Goal: Share content: Share content

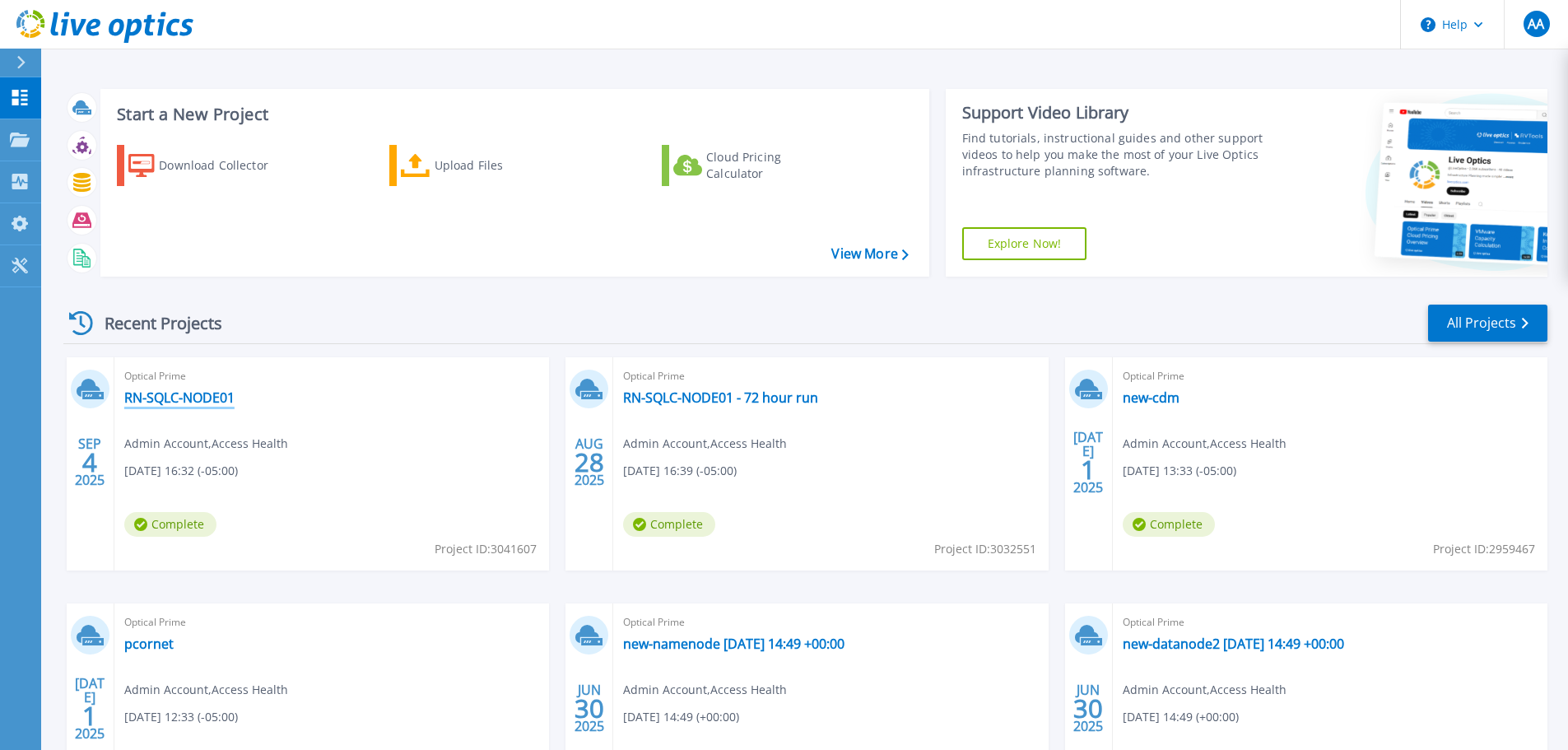
click at [201, 393] on link "RN-SQLC-NODE01" at bounding box center [179, 397] width 110 height 17
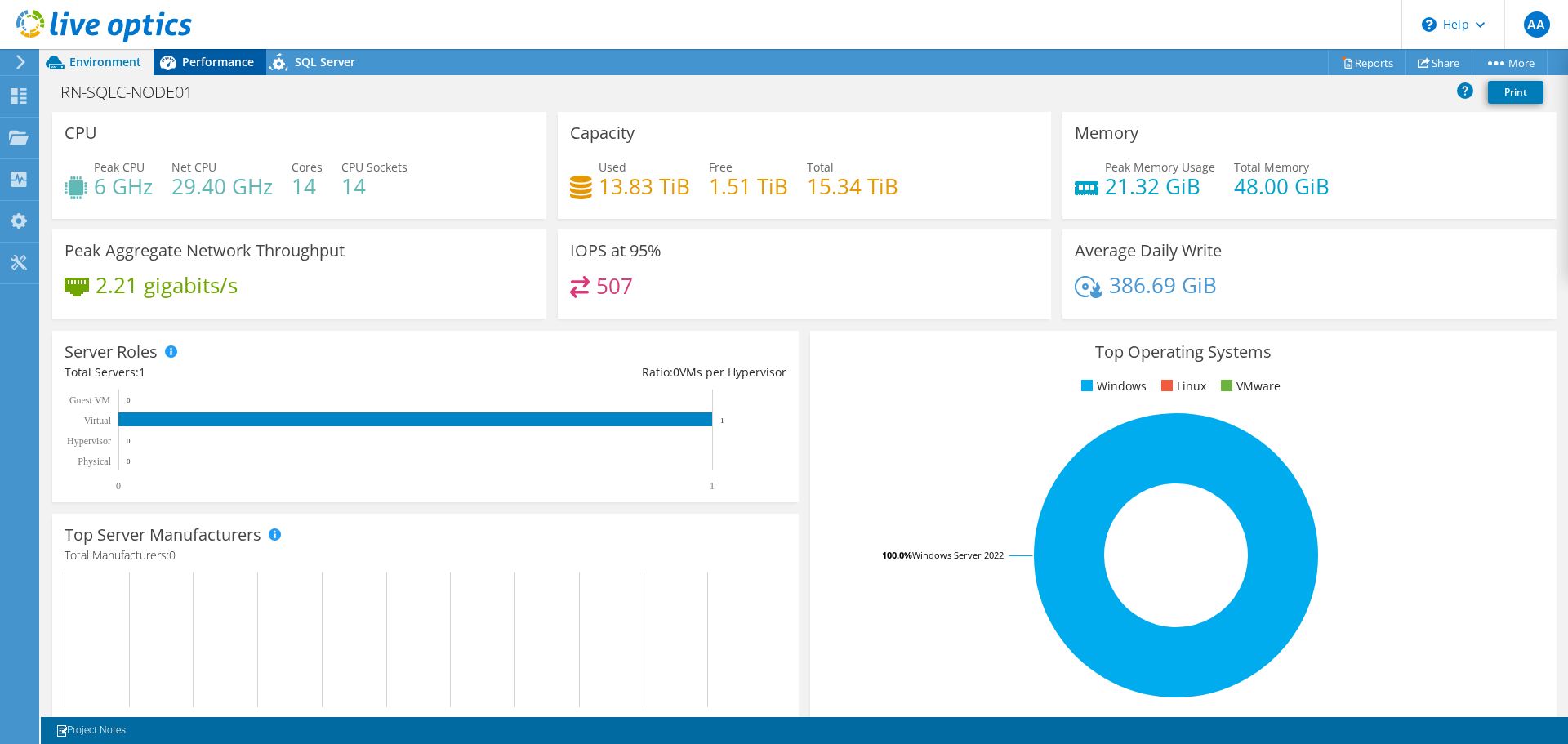
click at [206, 58] on span "Performance" at bounding box center [217, 62] width 72 height 16
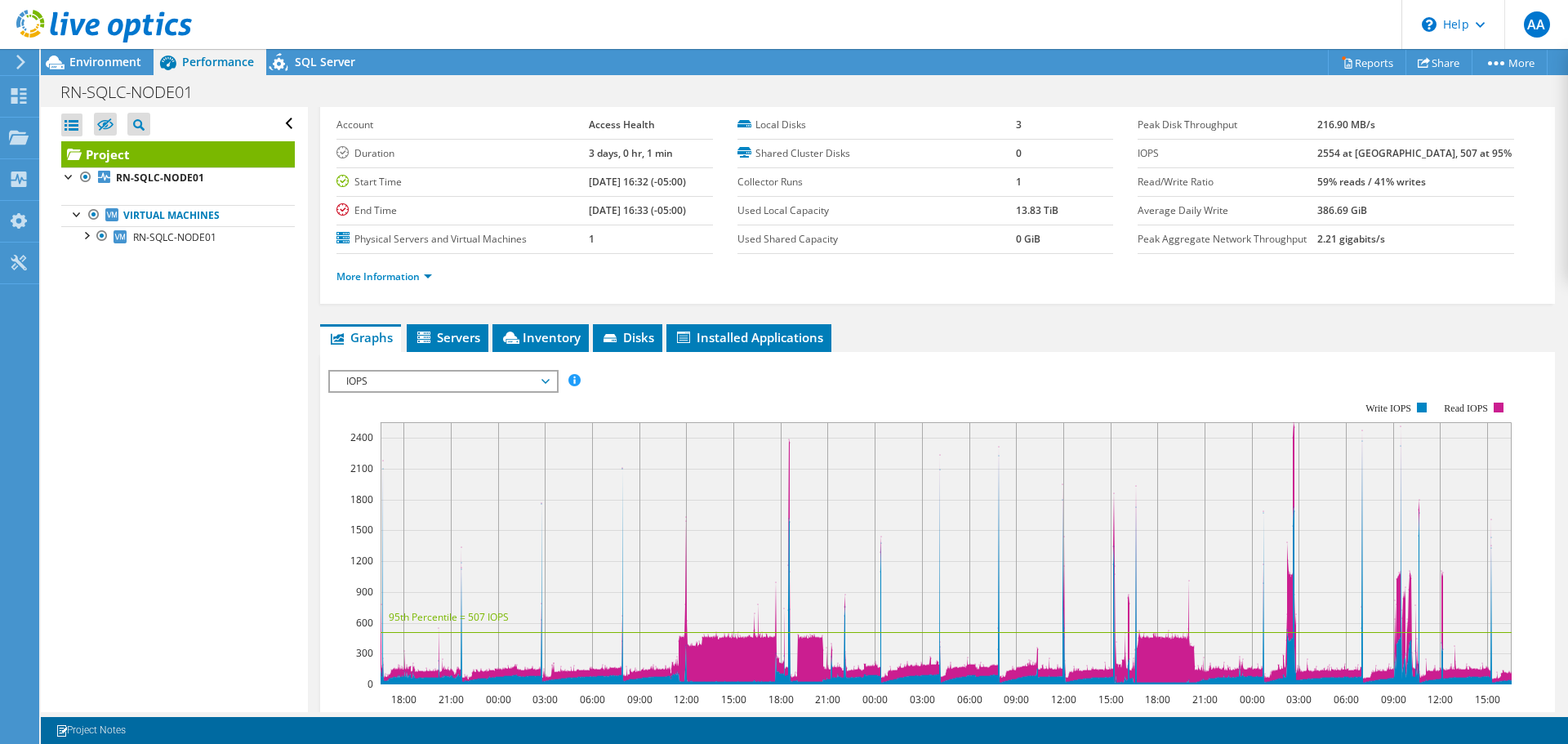
scroll to position [163, 0]
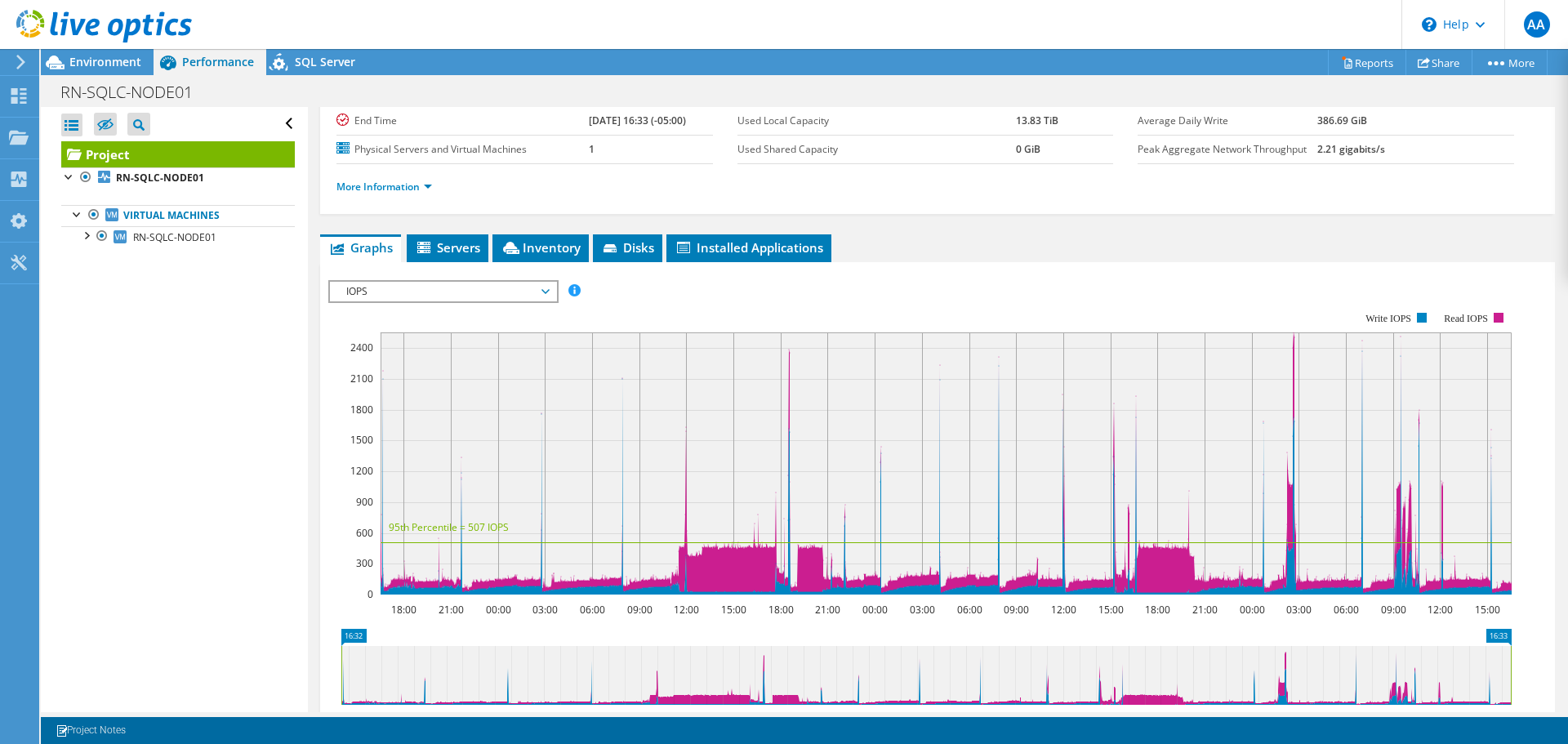
drag, startPoint x: 407, startPoint y: 274, endPoint x: 406, endPoint y: 285, distance: 11.0
click at [407, 277] on div "IOPS Disk Throughput IO Size Latency Queue Depth CPU Percentage Memory Page Fau…" at bounding box center [937, 555] width 1218 height 566
click at [406, 285] on span "IOPS" at bounding box center [443, 291] width 210 height 20
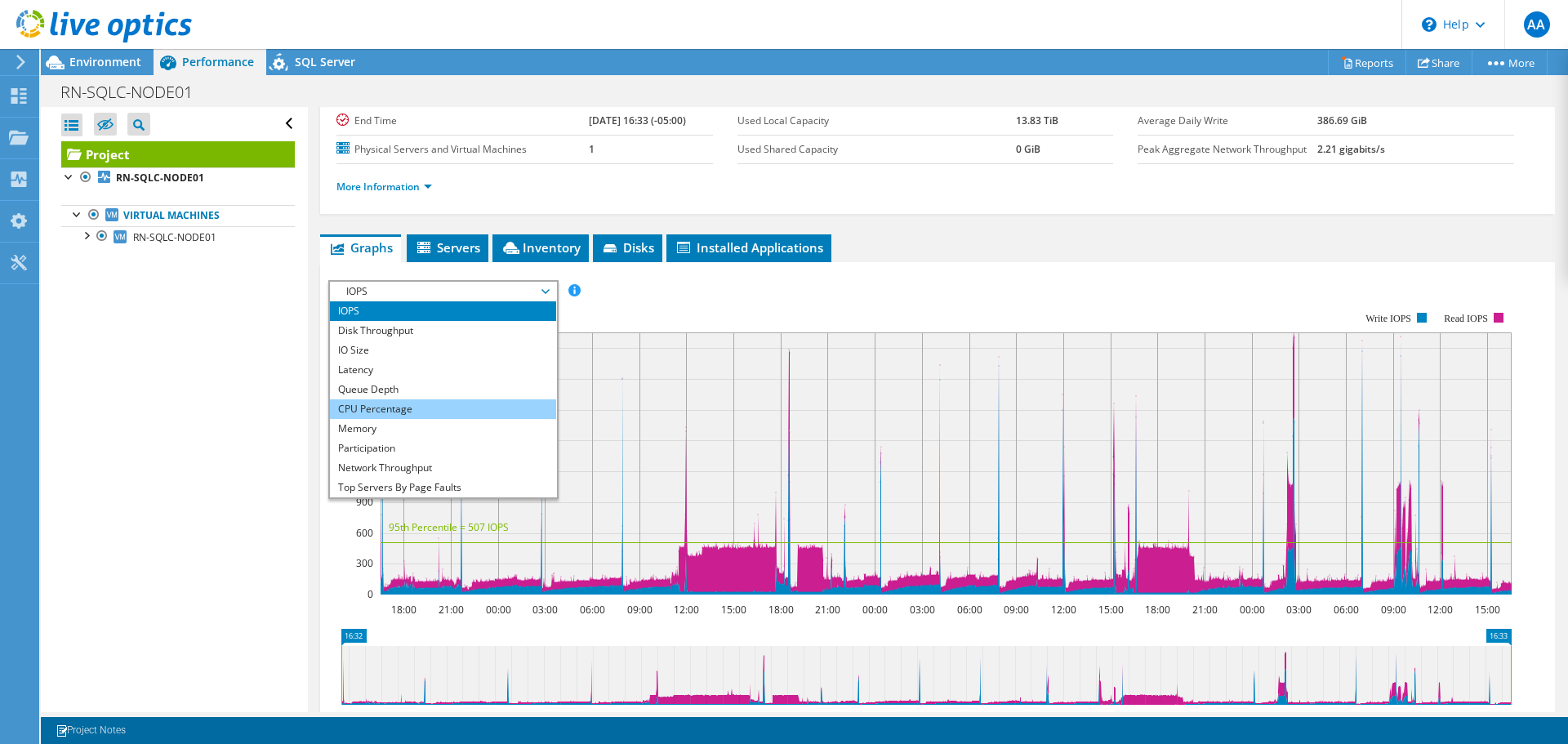
click at [397, 411] on li "CPU Percentage" at bounding box center [443, 409] width 226 height 20
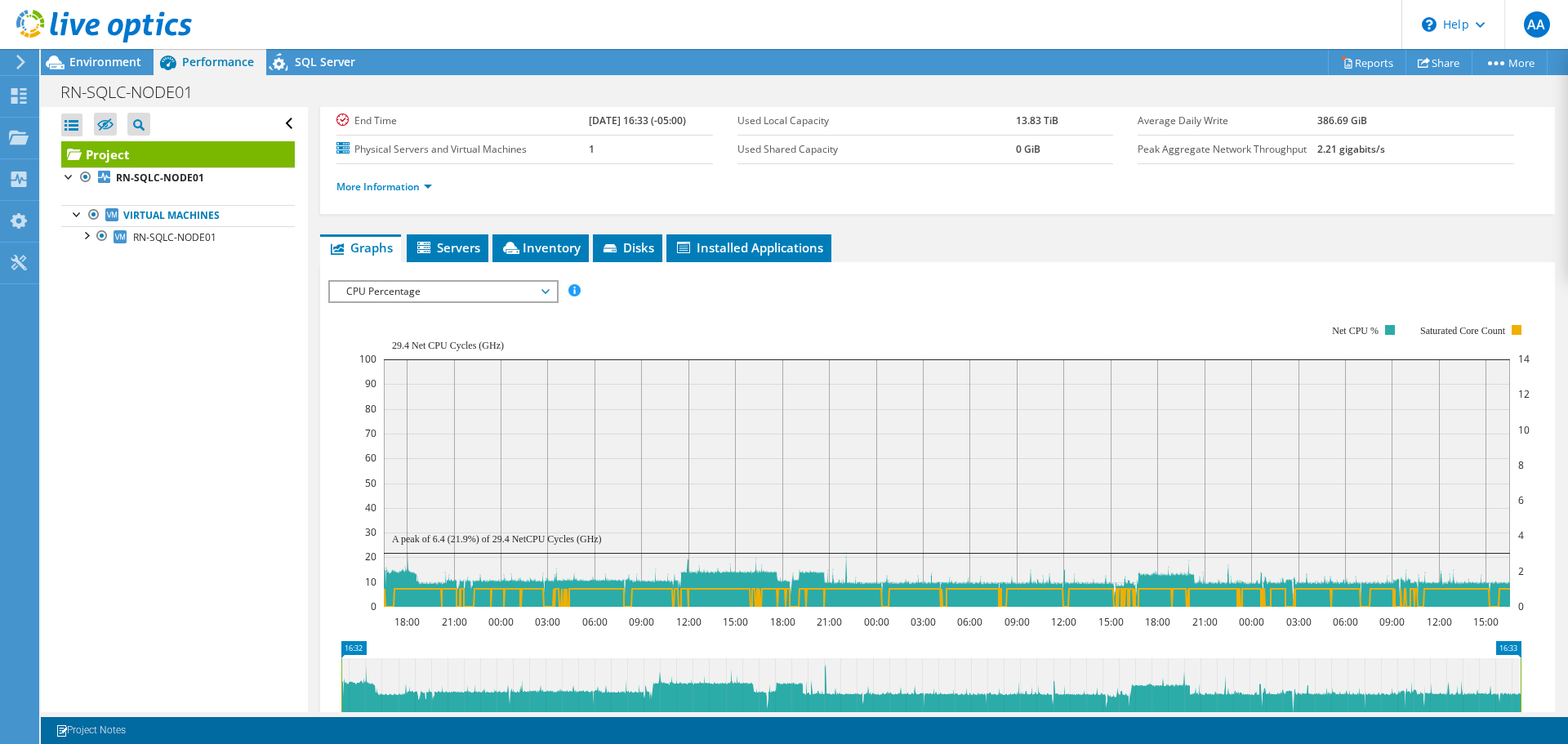
click at [424, 298] on span "CPU Percentage" at bounding box center [443, 291] width 210 height 20
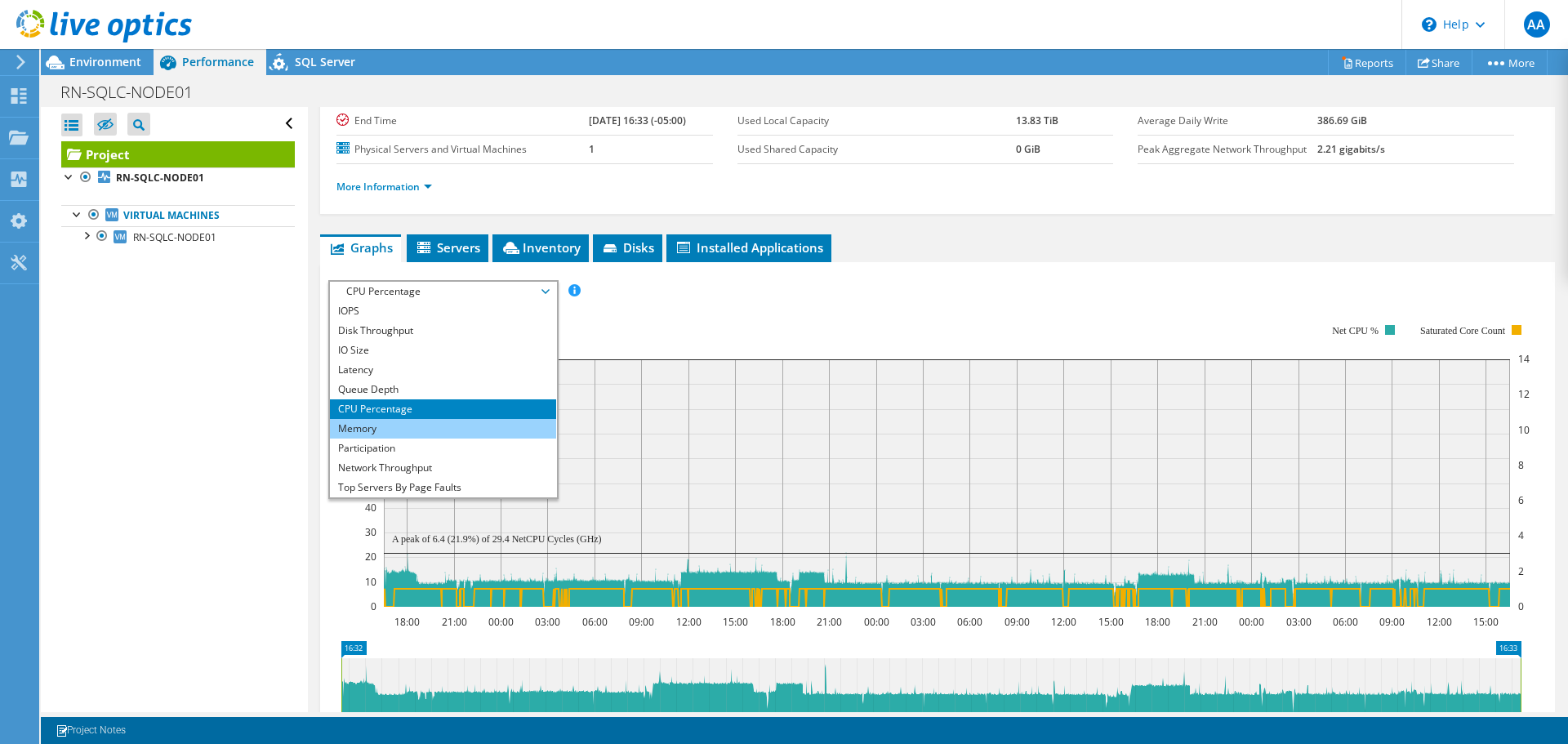
click at [379, 427] on li "Memory" at bounding box center [443, 429] width 226 height 20
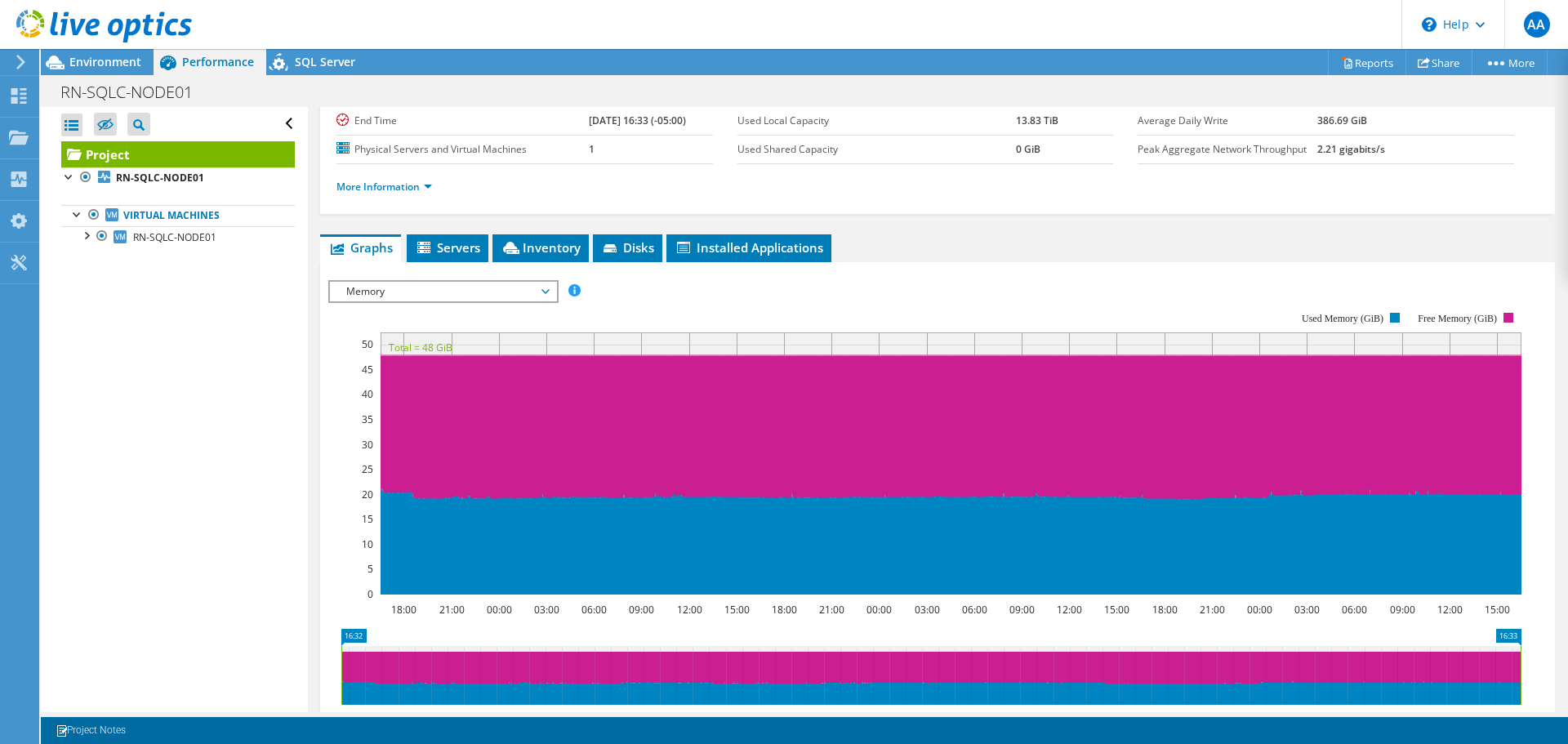
click at [360, 290] on span "Memory" at bounding box center [443, 291] width 210 height 20
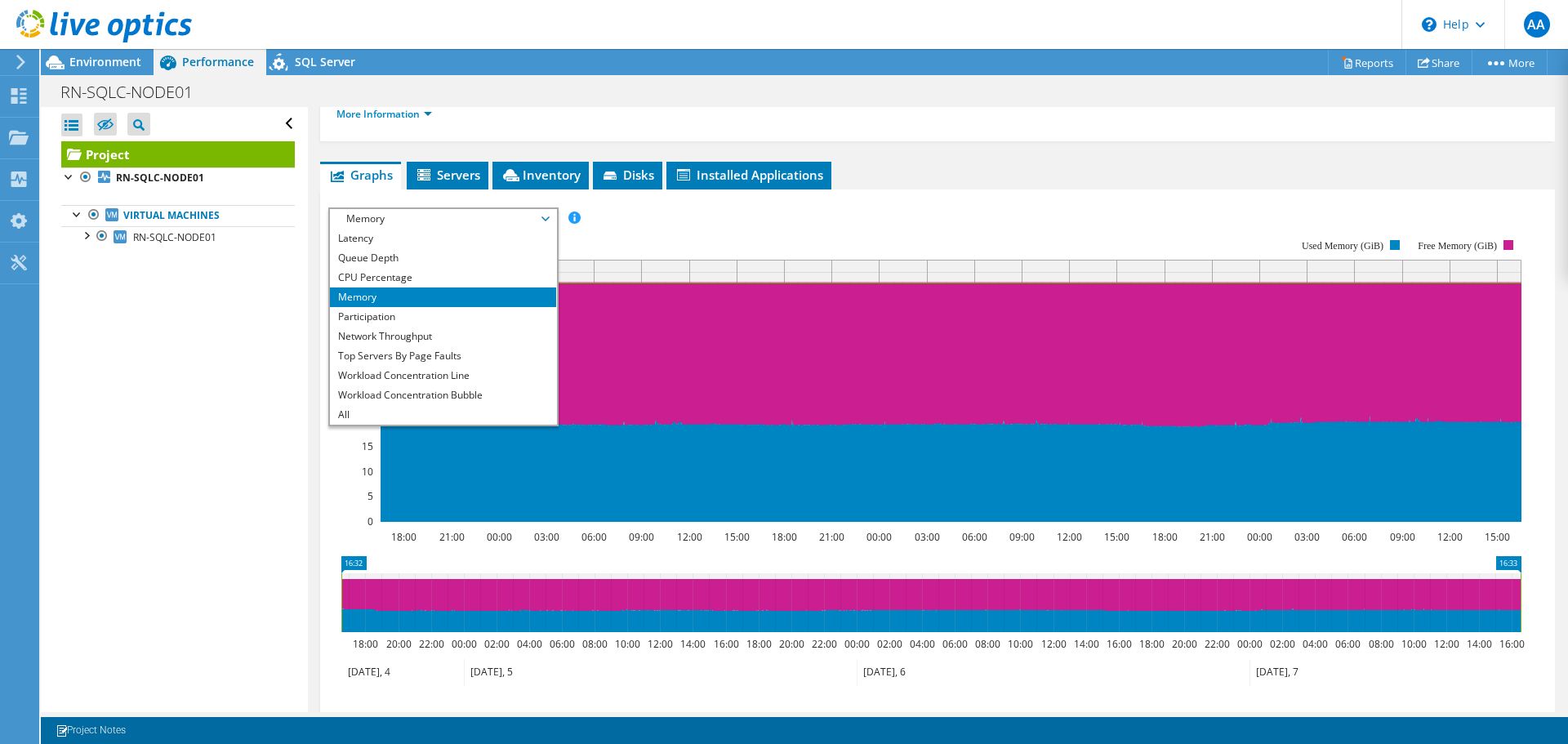
scroll to position [327, 0]
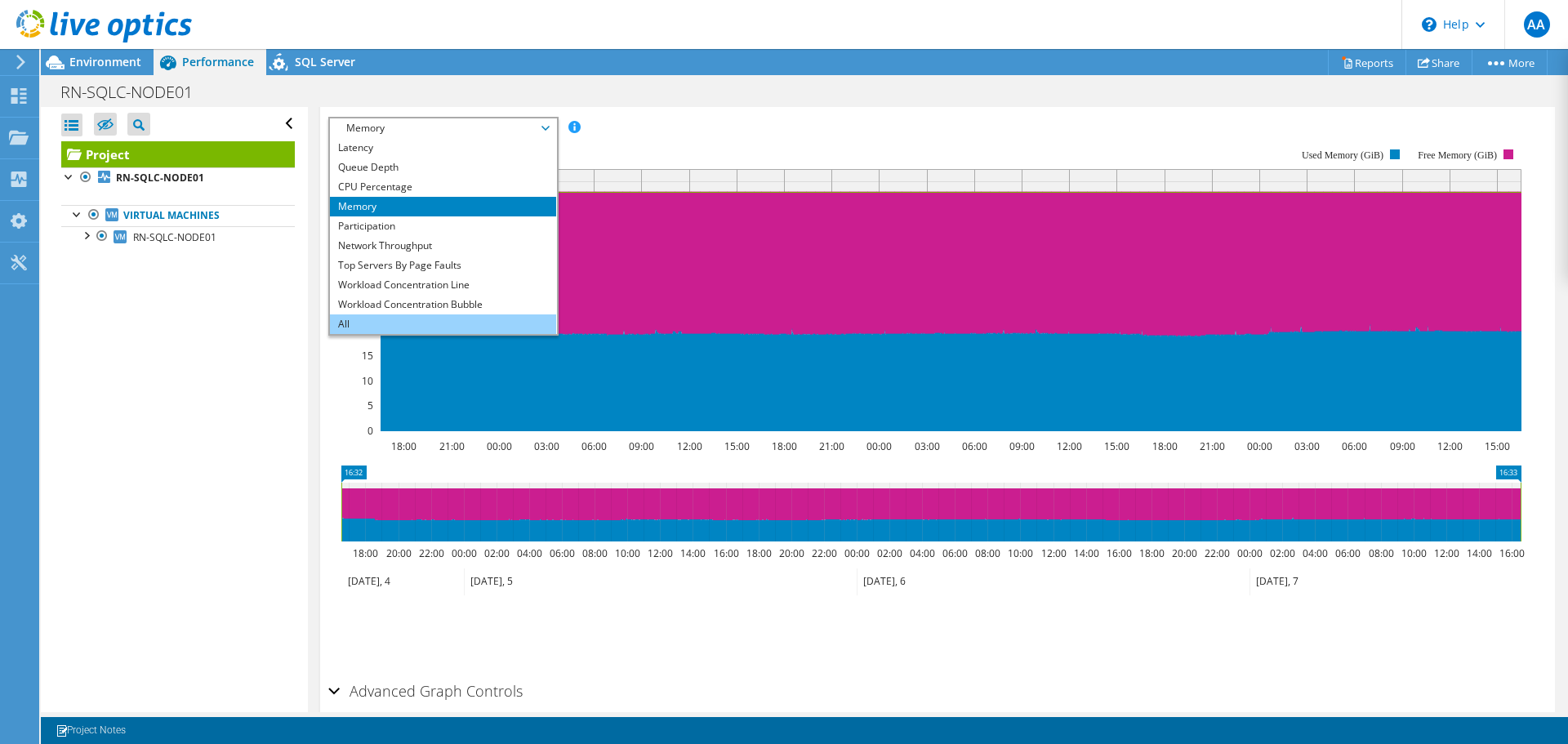
click at [355, 323] on li "All" at bounding box center [443, 324] width 226 height 20
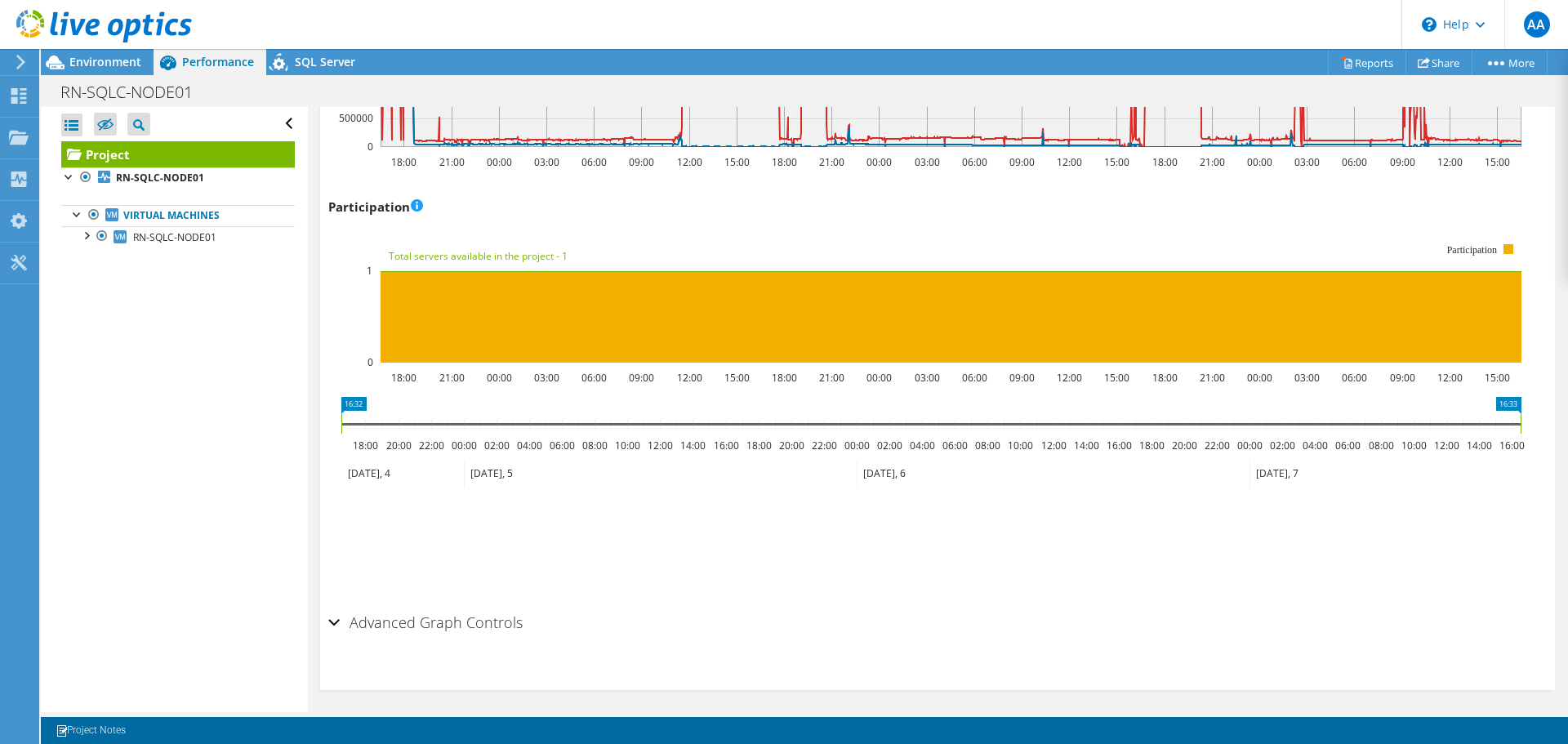
scroll to position [2003, 0]
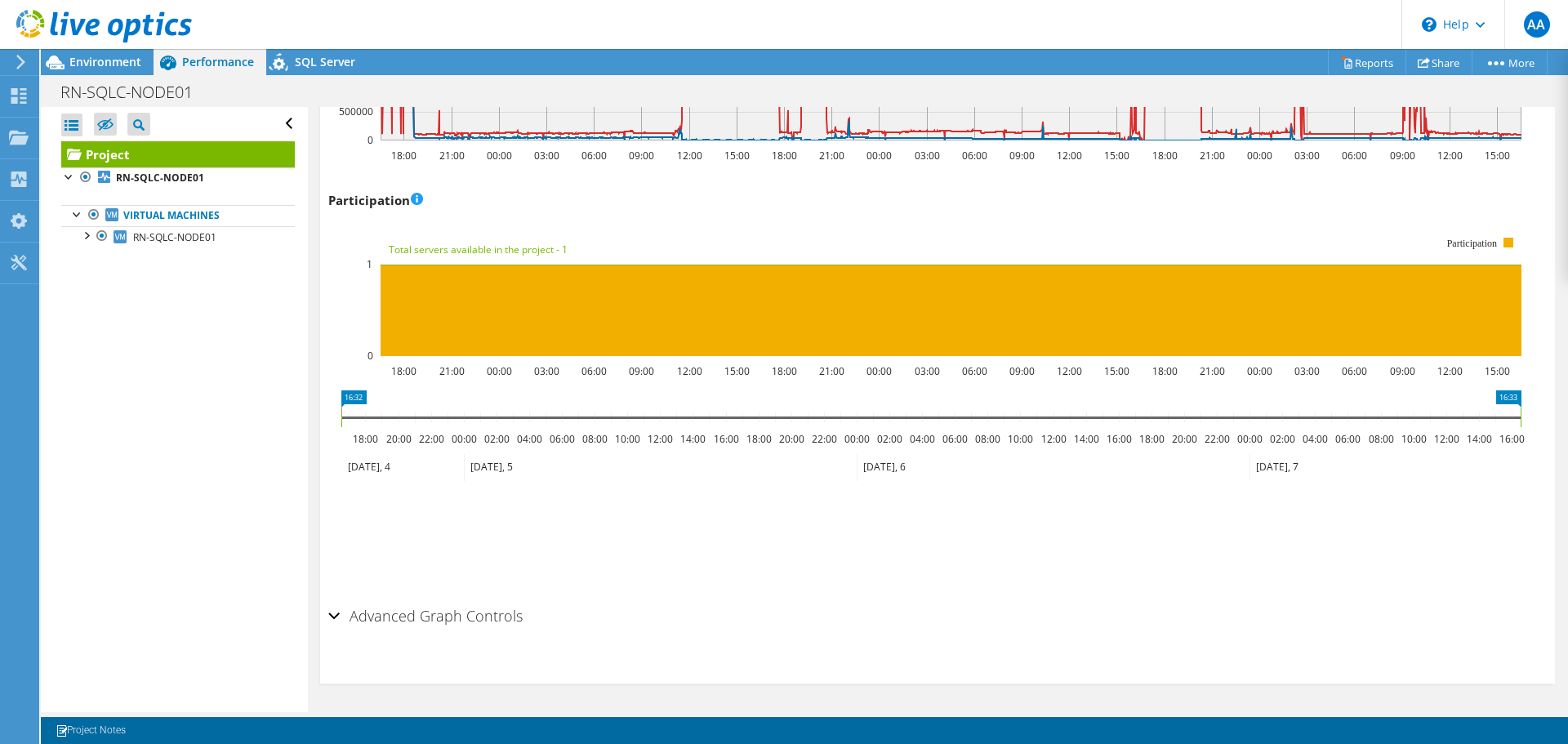
click at [337, 621] on div "Advanced Graph Controls" at bounding box center [937, 616] width 1218 height 35
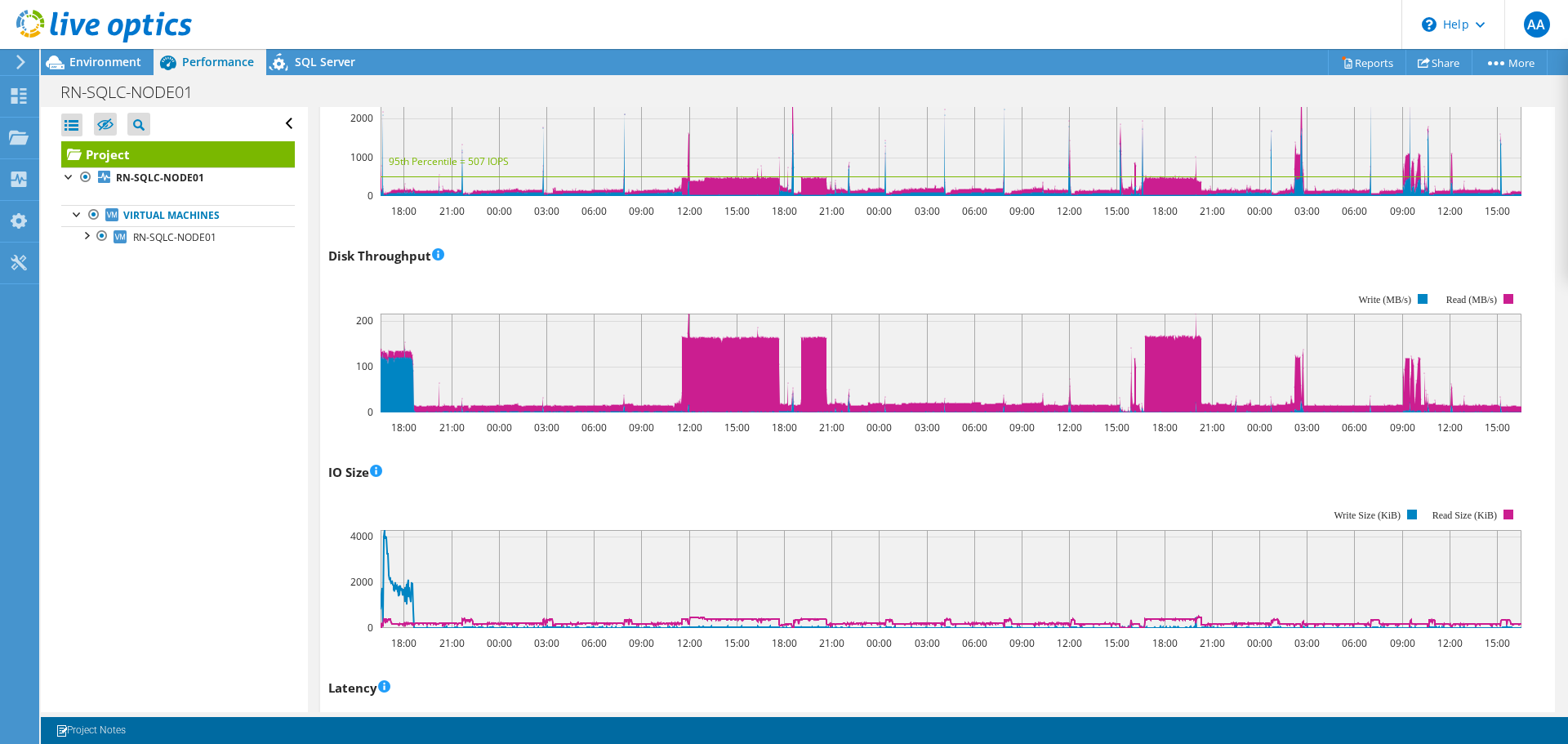
scroll to position [0, 0]
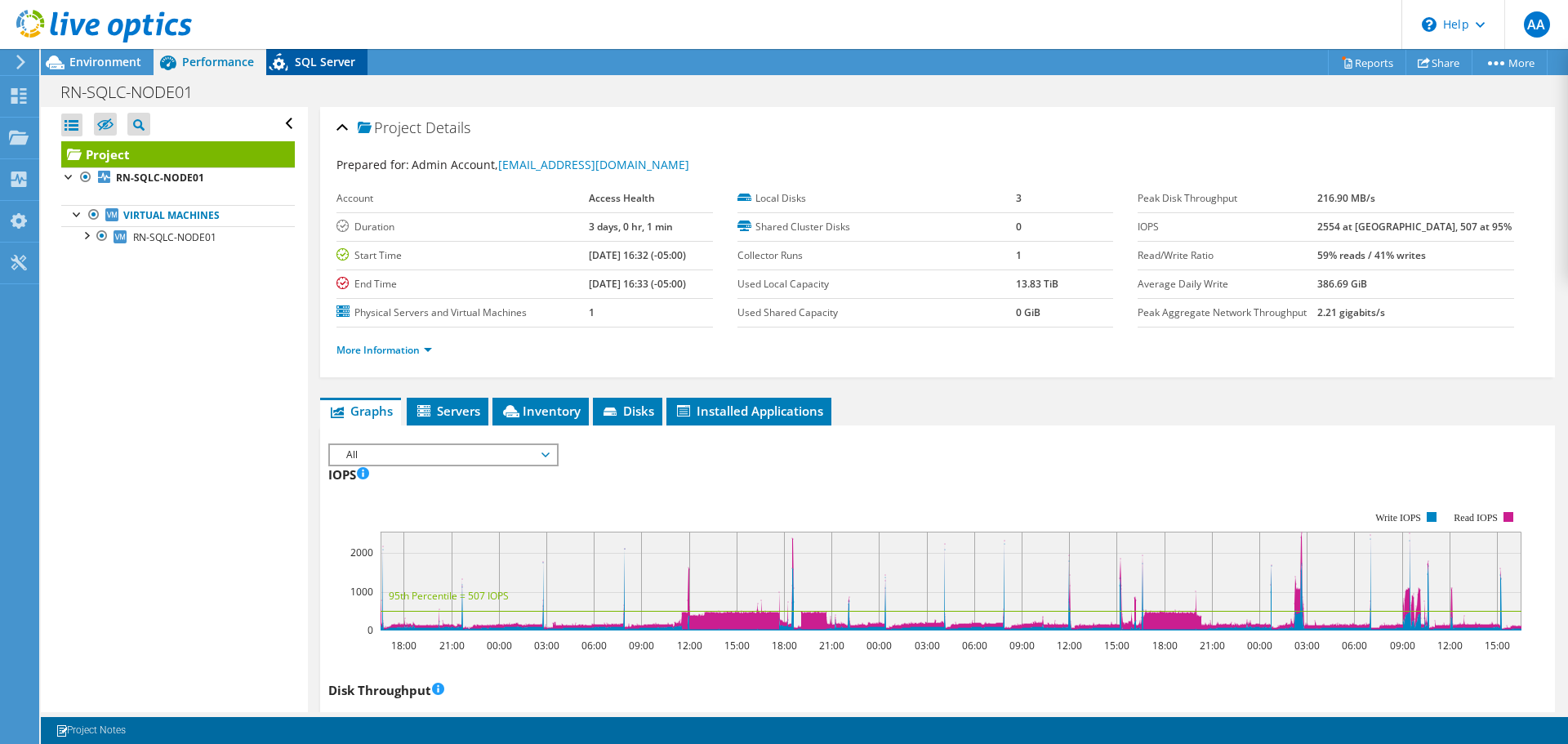
click at [294, 56] on icon at bounding box center [281, 65] width 29 height 34
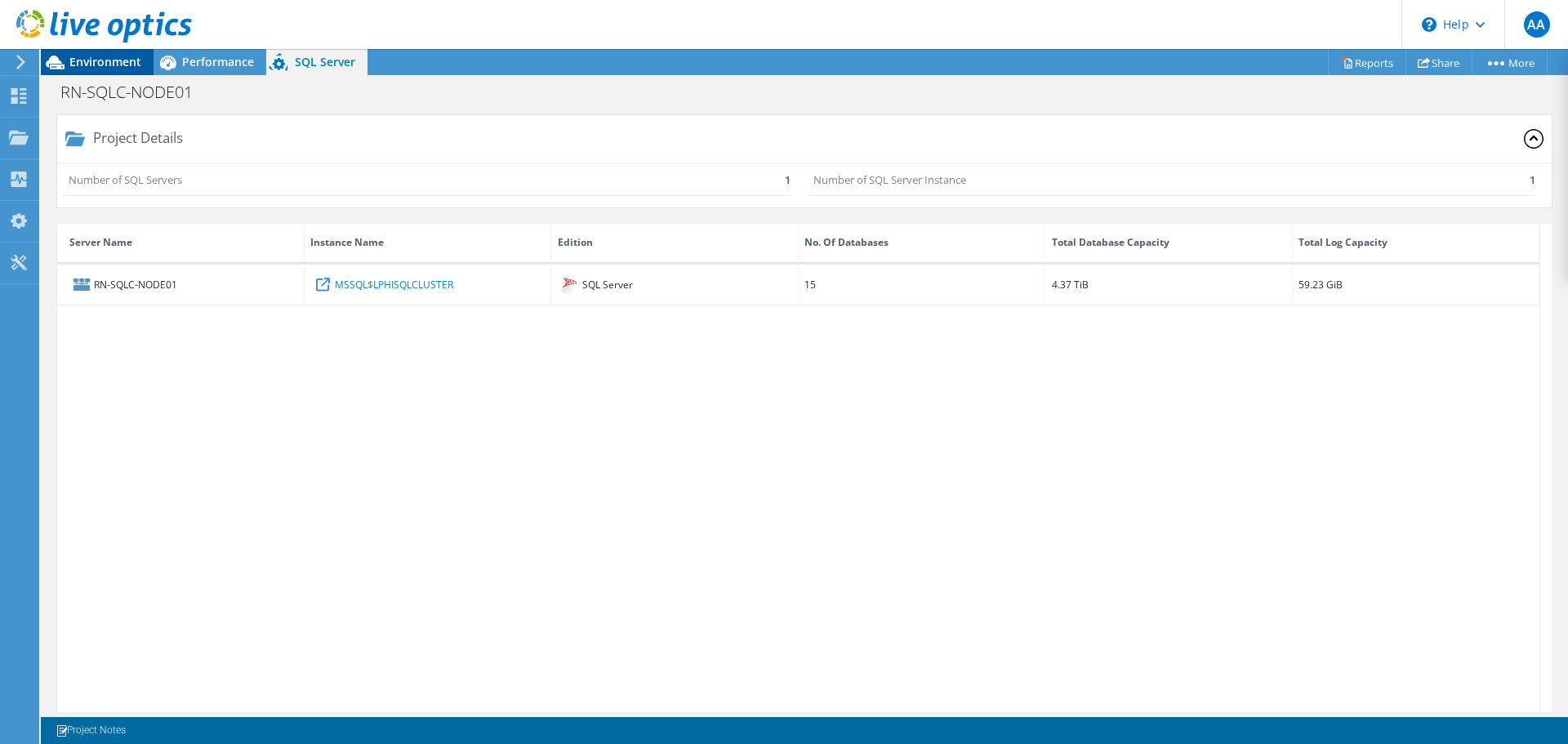
click at [122, 59] on span "Environment" at bounding box center [104, 62] width 72 height 16
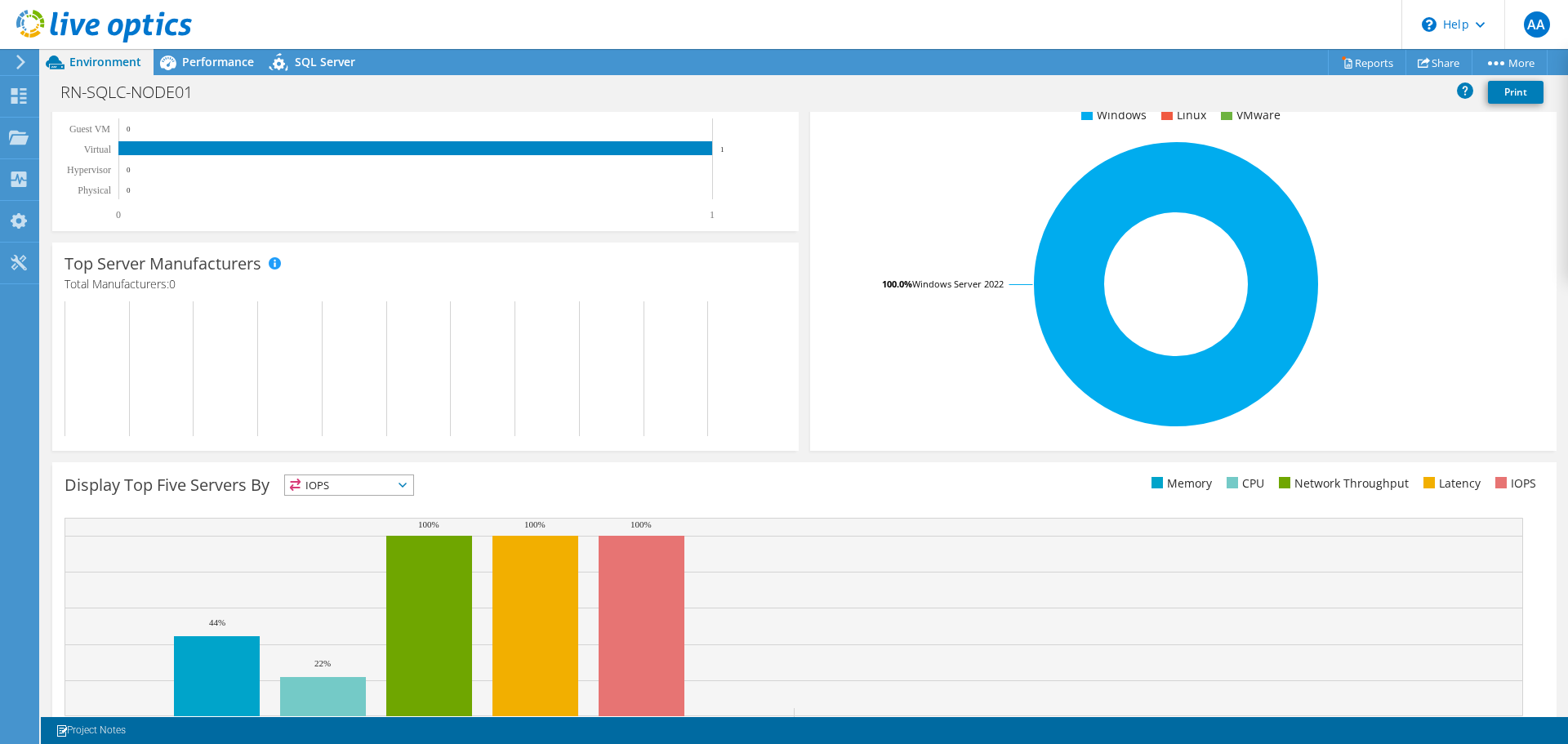
scroll to position [183, 0]
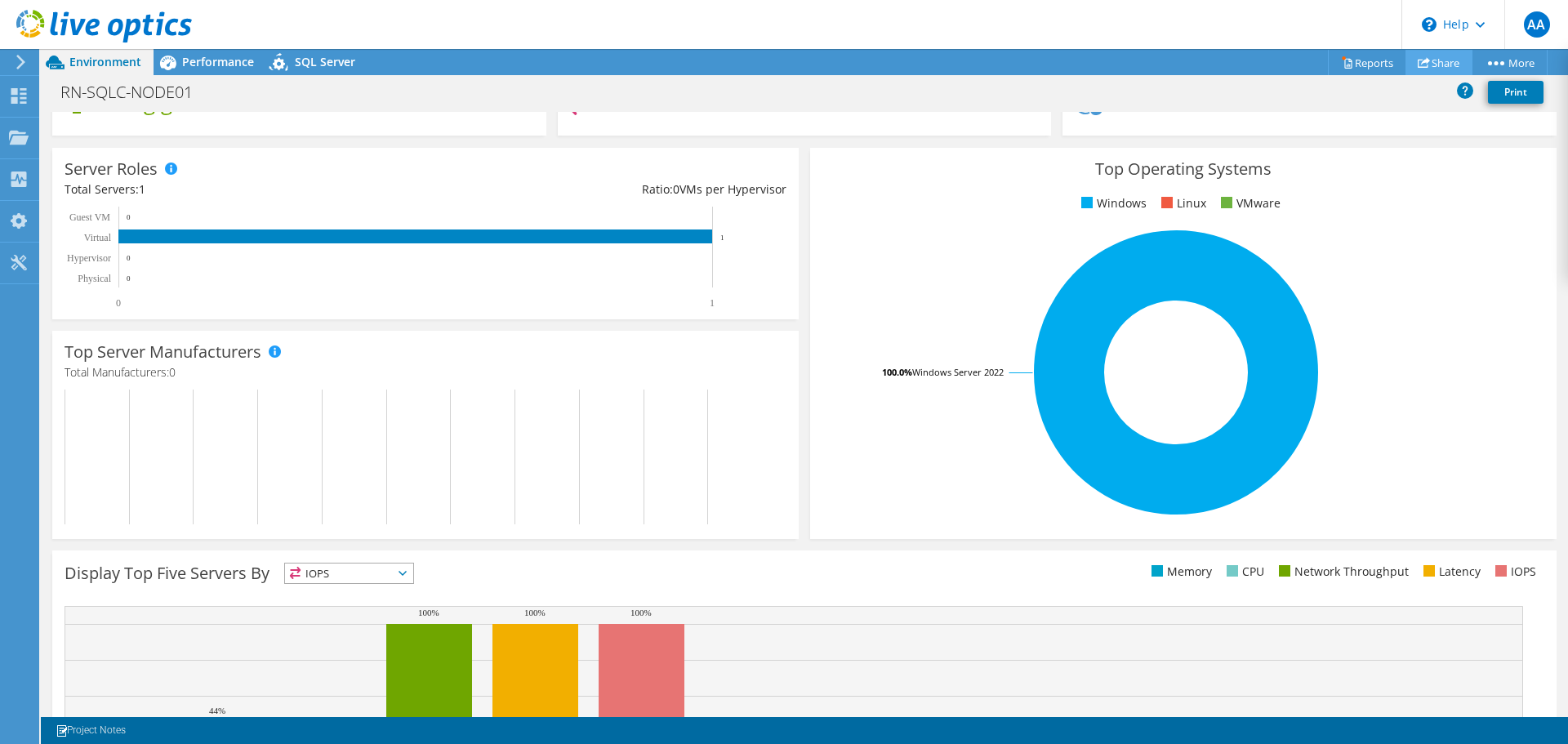
click at [1426, 54] on link "Share" at bounding box center [1438, 63] width 67 height 26
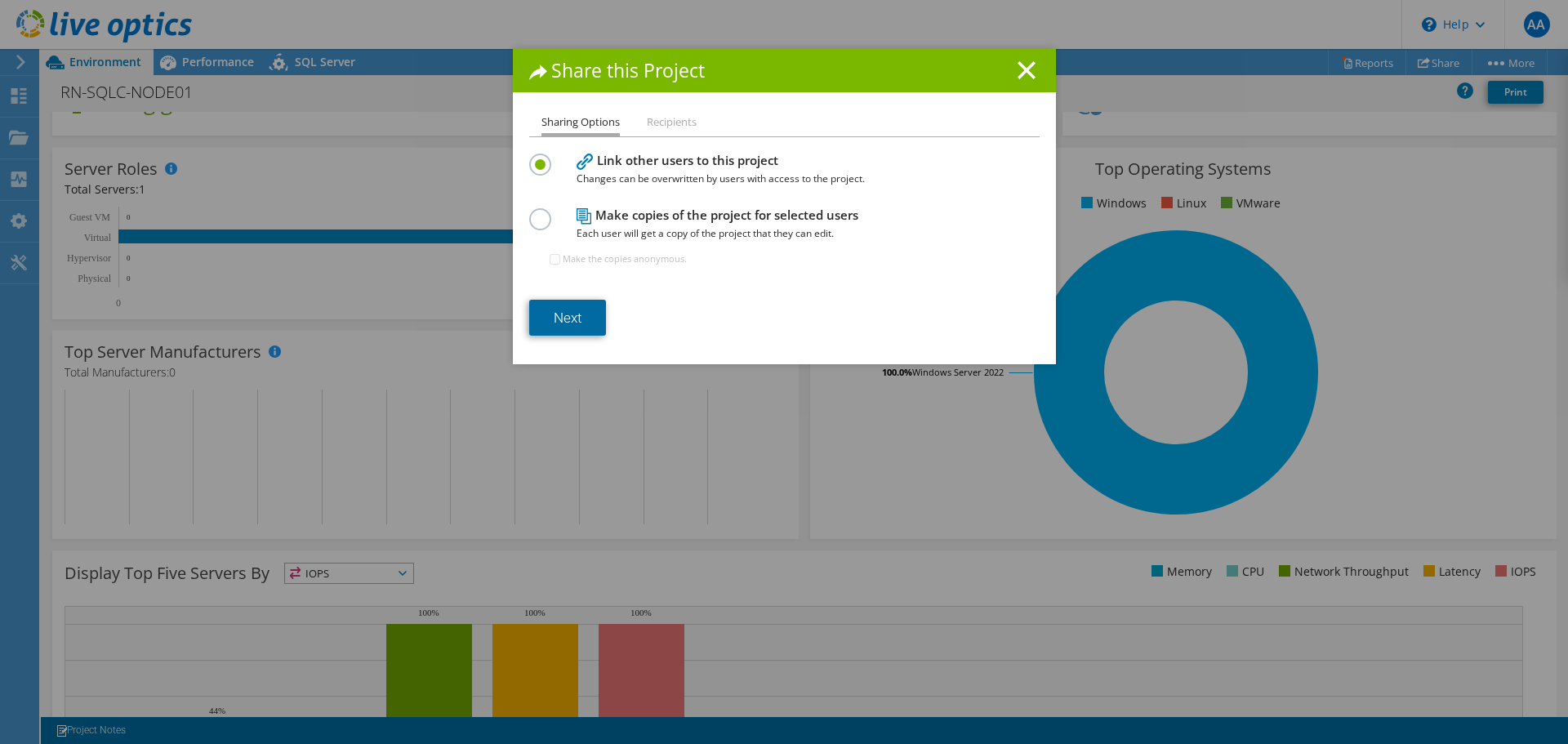
click at [582, 317] on link "Next" at bounding box center [567, 318] width 77 height 36
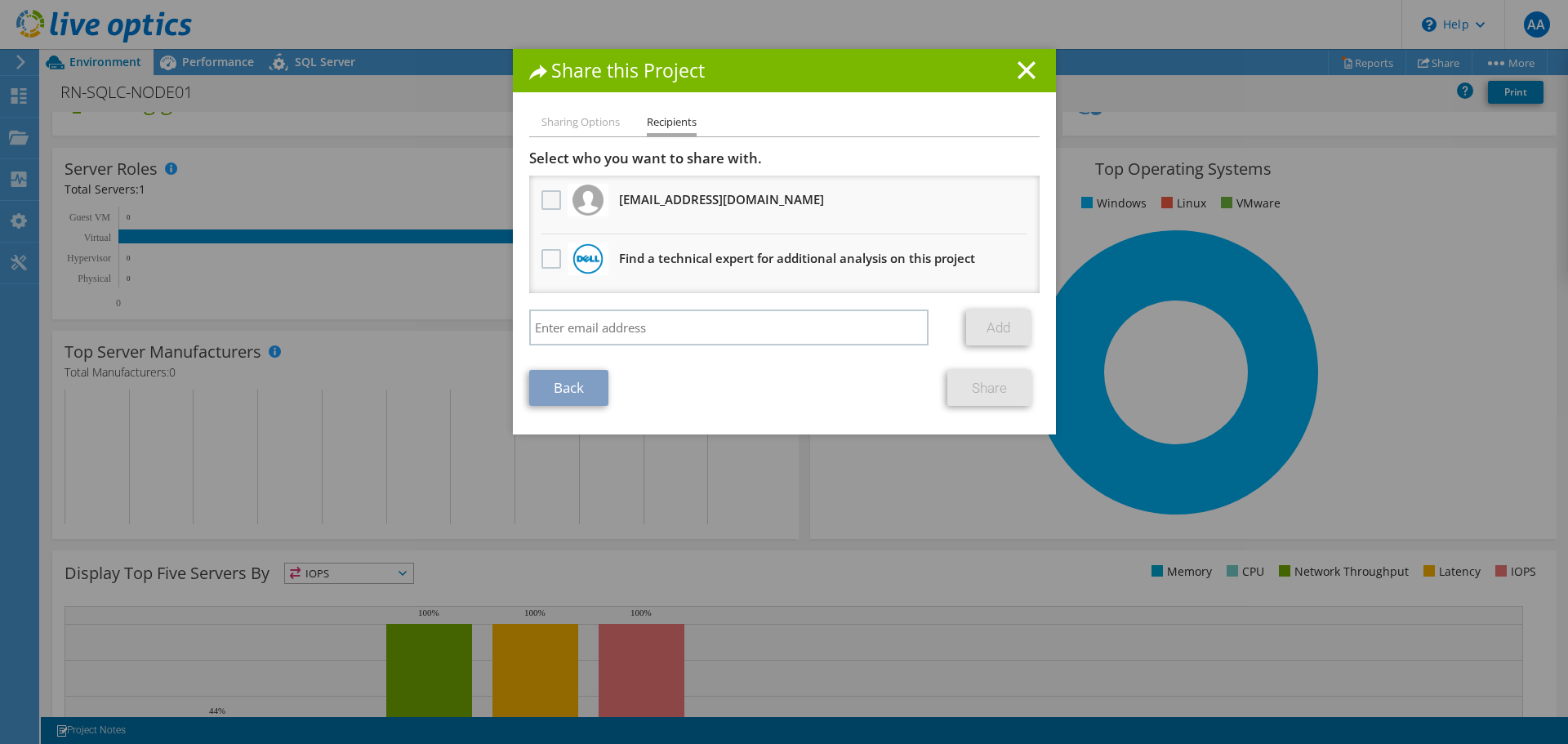
click at [544, 197] on label at bounding box center [553, 200] width 24 height 20
click at [0, 0] on input "checkbox" at bounding box center [0, 0] width 0 height 0
click at [967, 389] on link "Share" at bounding box center [989, 388] width 84 height 36
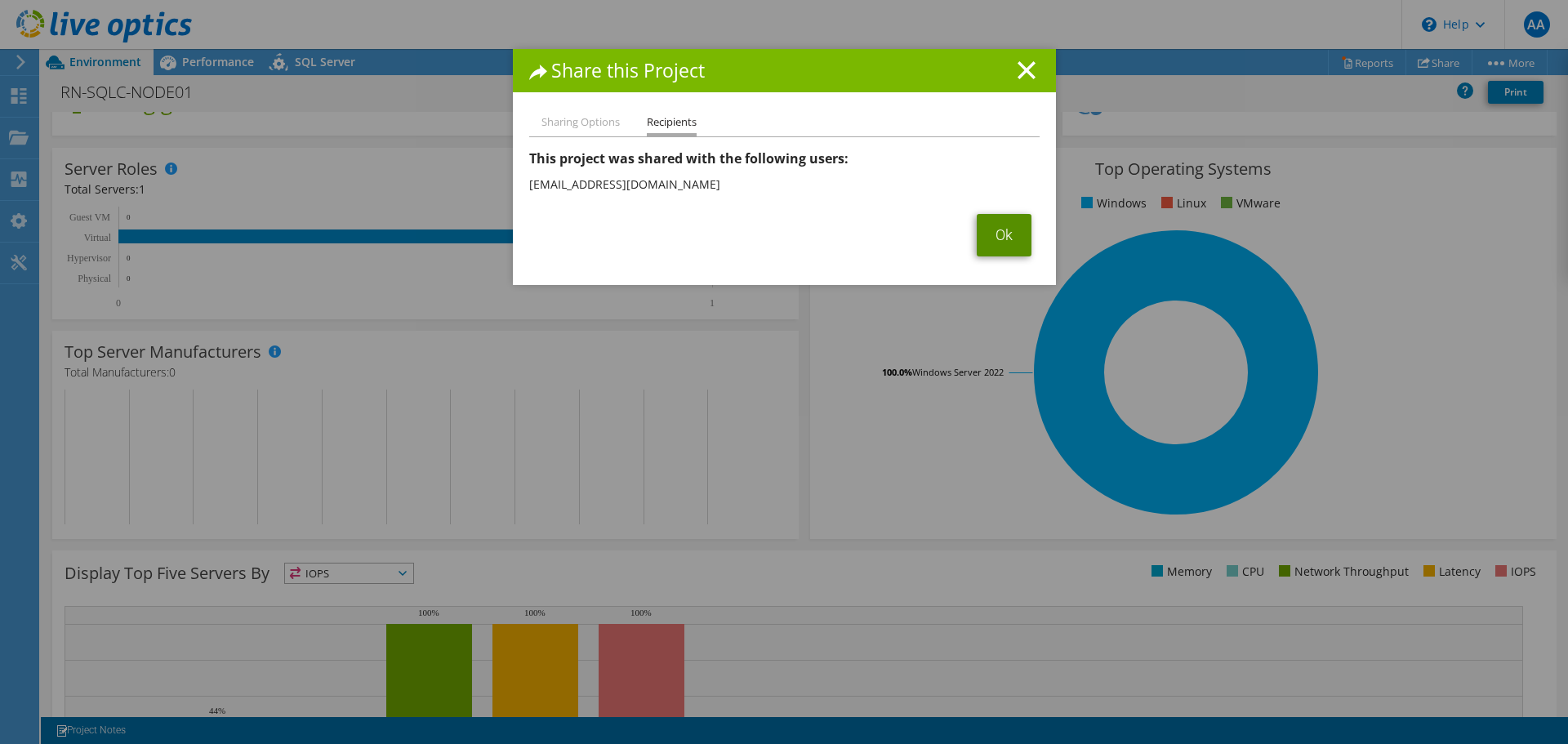
click at [981, 233] on link "Ok" at bounding box center [1004, 235] width 54 height 43
